Goal: Task Accomplishment & Management: Use online tool/utility

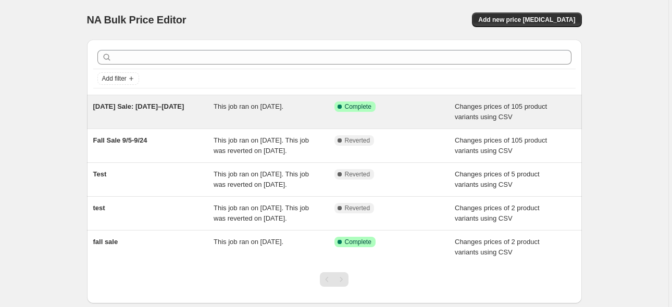
click at [169, 115] on div "[DATE] Sale: [DATE]–[DATE]" at bounding box center [153, 112] width 121 height 21
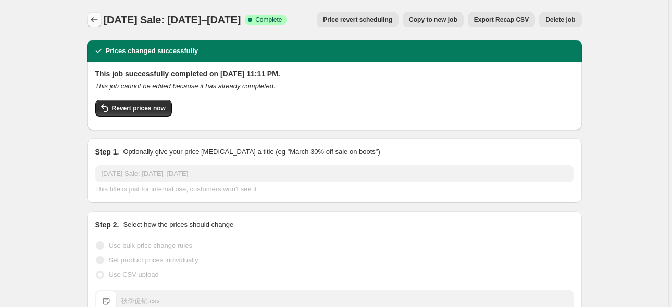
click at [97, 20] on icon "Price change jobs" at bounding box center [94, 20] width 10 height 10
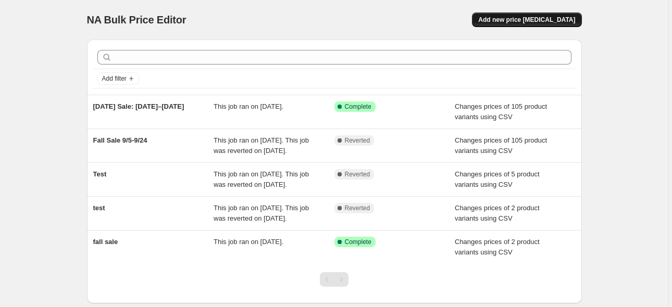
click at [535, 21] on span "Add new price [MEDICAL_DATA]" at bounding box center [526, 20] width 97 height 8
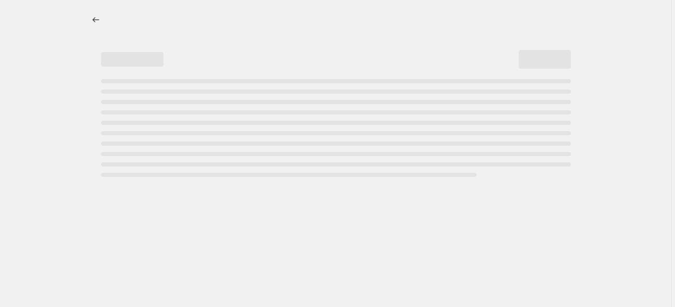
select select "percentage"
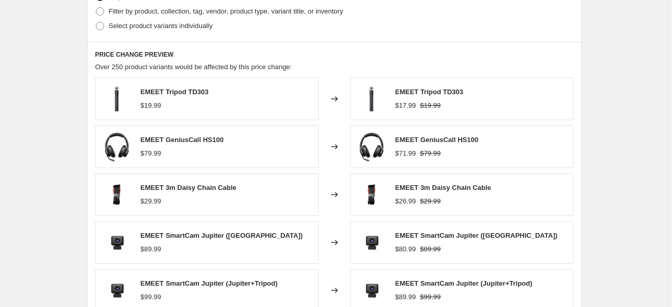
scroll to position [417, 0]
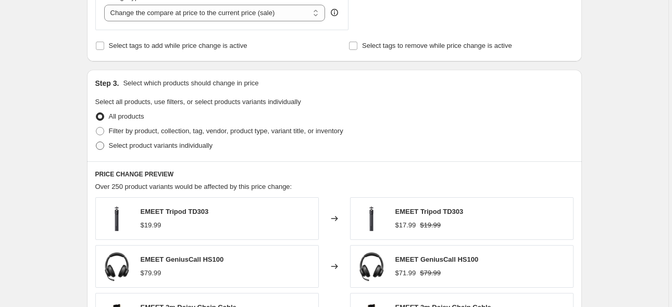
click at [137, 146] on span "Select product variants individually" at bounding box center [161, 146] width 104 height 8
click at [96, 142] on input "Select product variants individually" at bounding box center [96, 142] width 1 height 1
radio input "true"
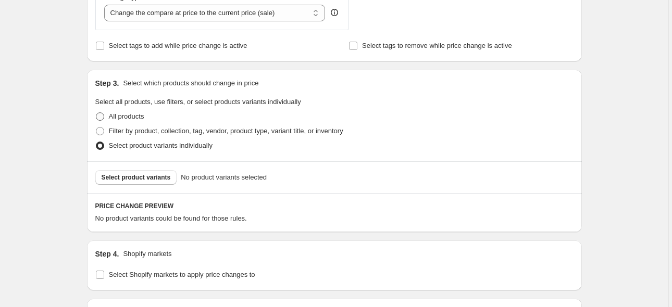
click at [130, 114] on span "All products" at bounding box center [126, 117] width 35 height 8
click at [96, 113] on input "All products" at bounding box center [96, 113] width 1 height 1
radio input "true"
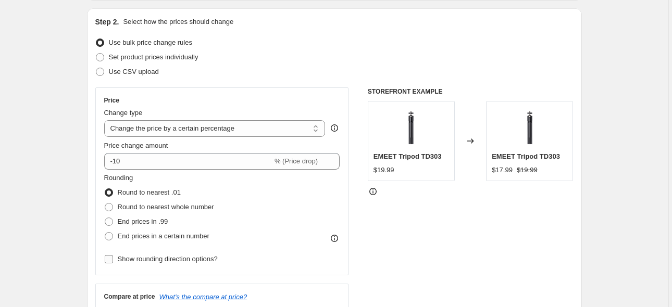
scroll to position [0, 0]
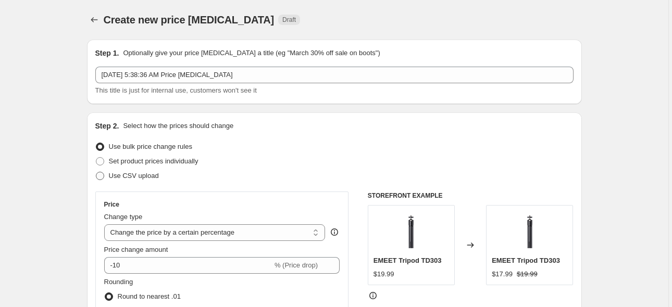
click at [148, 179] on span "Use CSV upload" at bounding box center [134, 176] width 50 height 8
click at [96, 172] on input "Use CSV upload" at bounding box center [96, 172] width 1 height 1
radio input "true"
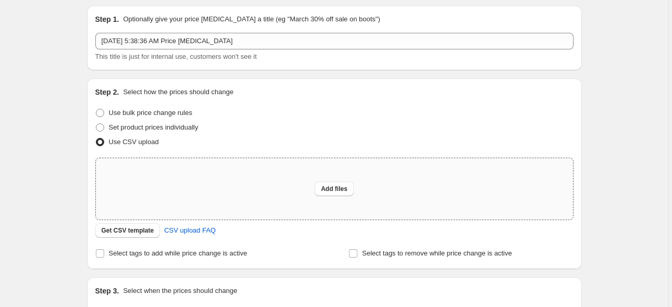
scroll to position [52, 0]
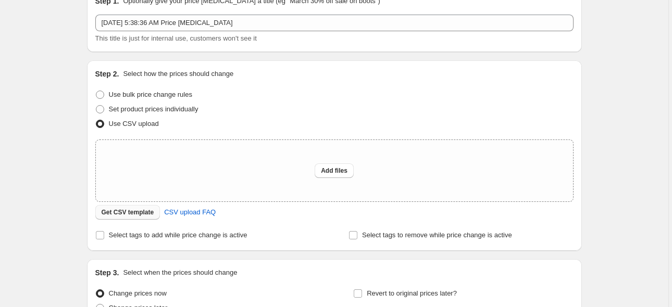
click at [144, 216] on span "Get CSV template" at bounding box center [128, 212] width 53 height 8
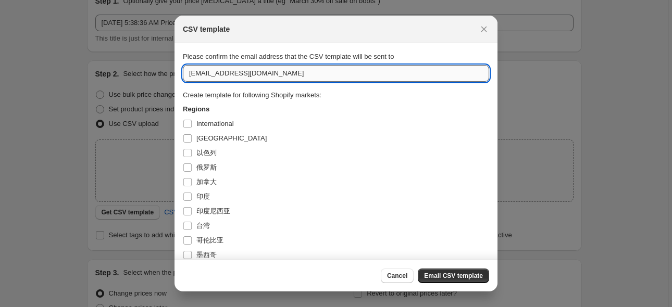
drag, startPoint x: 246, startPoint y: 72, endPoint x: 185, endPoint y: 73, distance: 60.4
click at [185, 73] on input "[EMAIL_ADDRESS][DOMAIN_NAME]" at bounding box center [336, 73] width 306 height 17
click at [266, 76] on input "[EMAIL_ADDRESS][DOMAIN_NAME]" at bounding box center [336, 73] width 306 height 17
click at [482, 29] on icon "Close" at bounding box center [484, 29] width 10 height 10
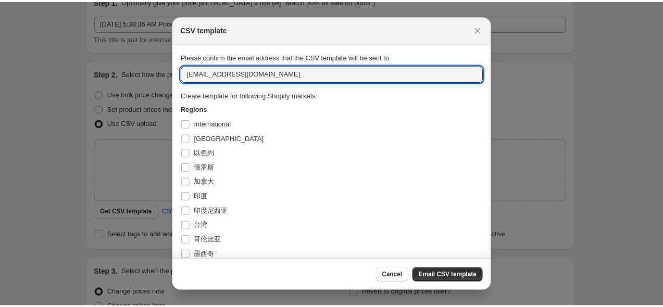
scroll to position [52, 0]
